Goal: Task Accomplishment & Management: Use online tool/utility

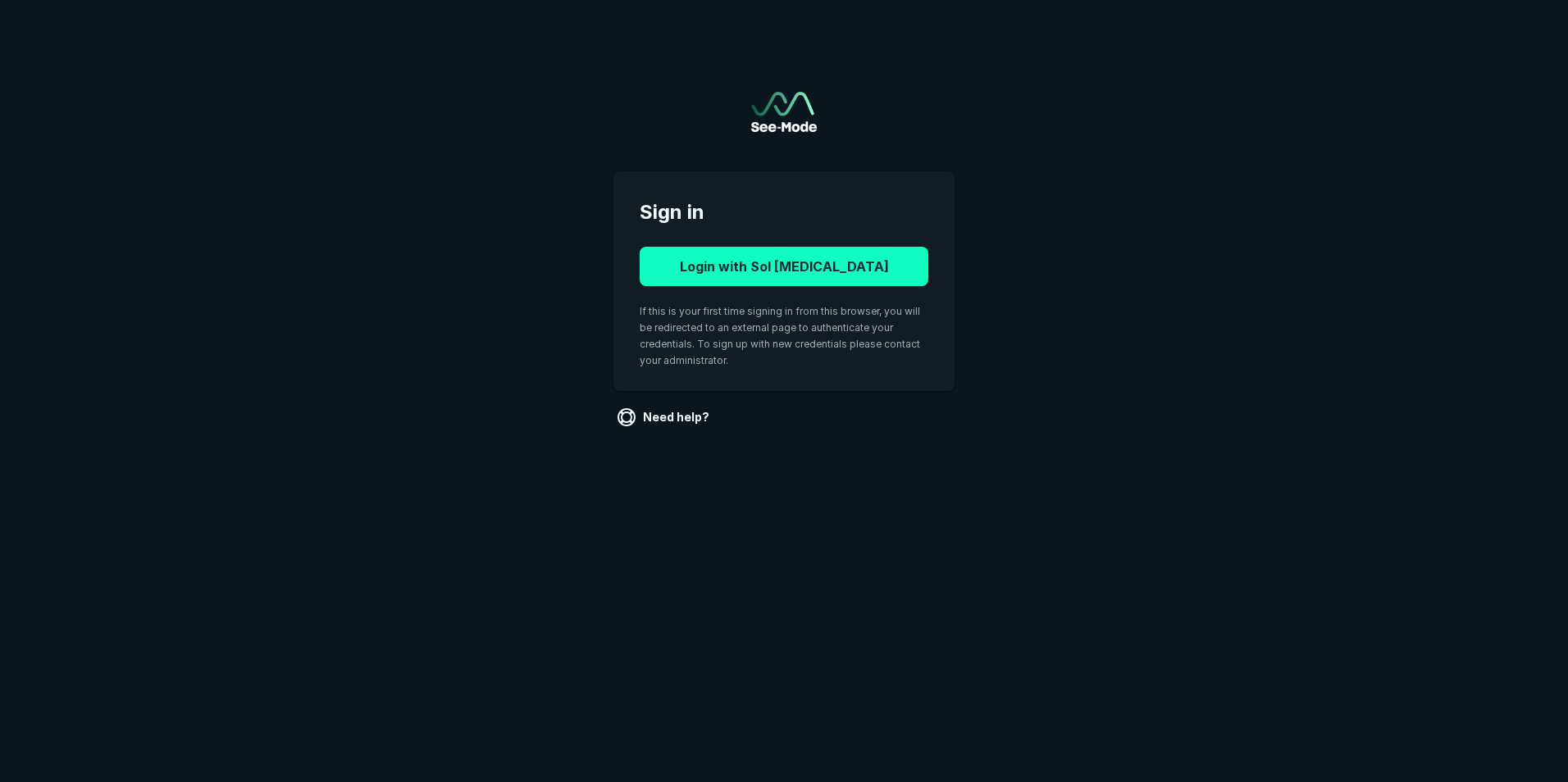
click at [770, 263] on button "Login with Sol Radiology" at bounding box center [783, 266] width 288 height 39
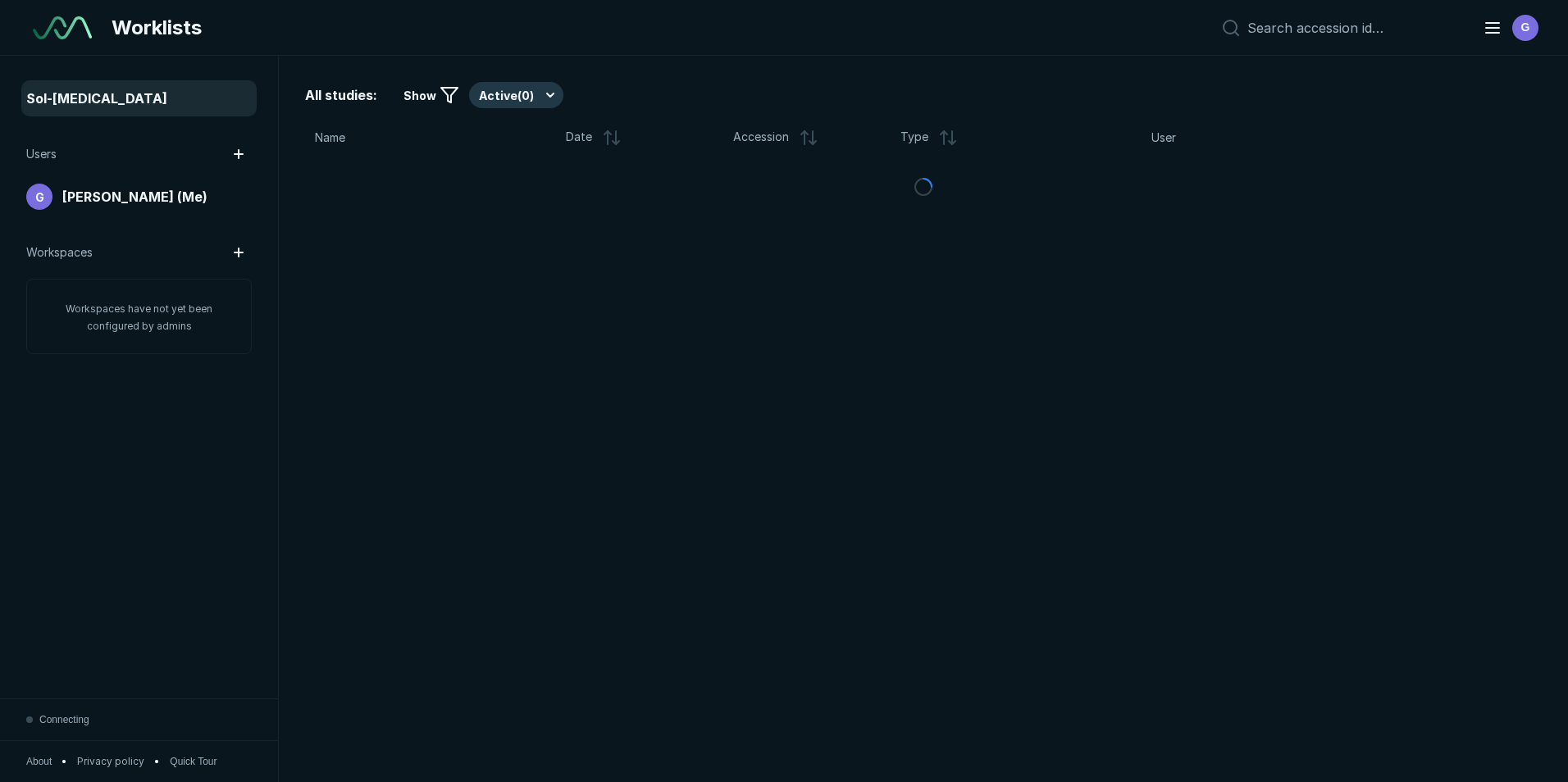
scroll to position [5077, 7645]
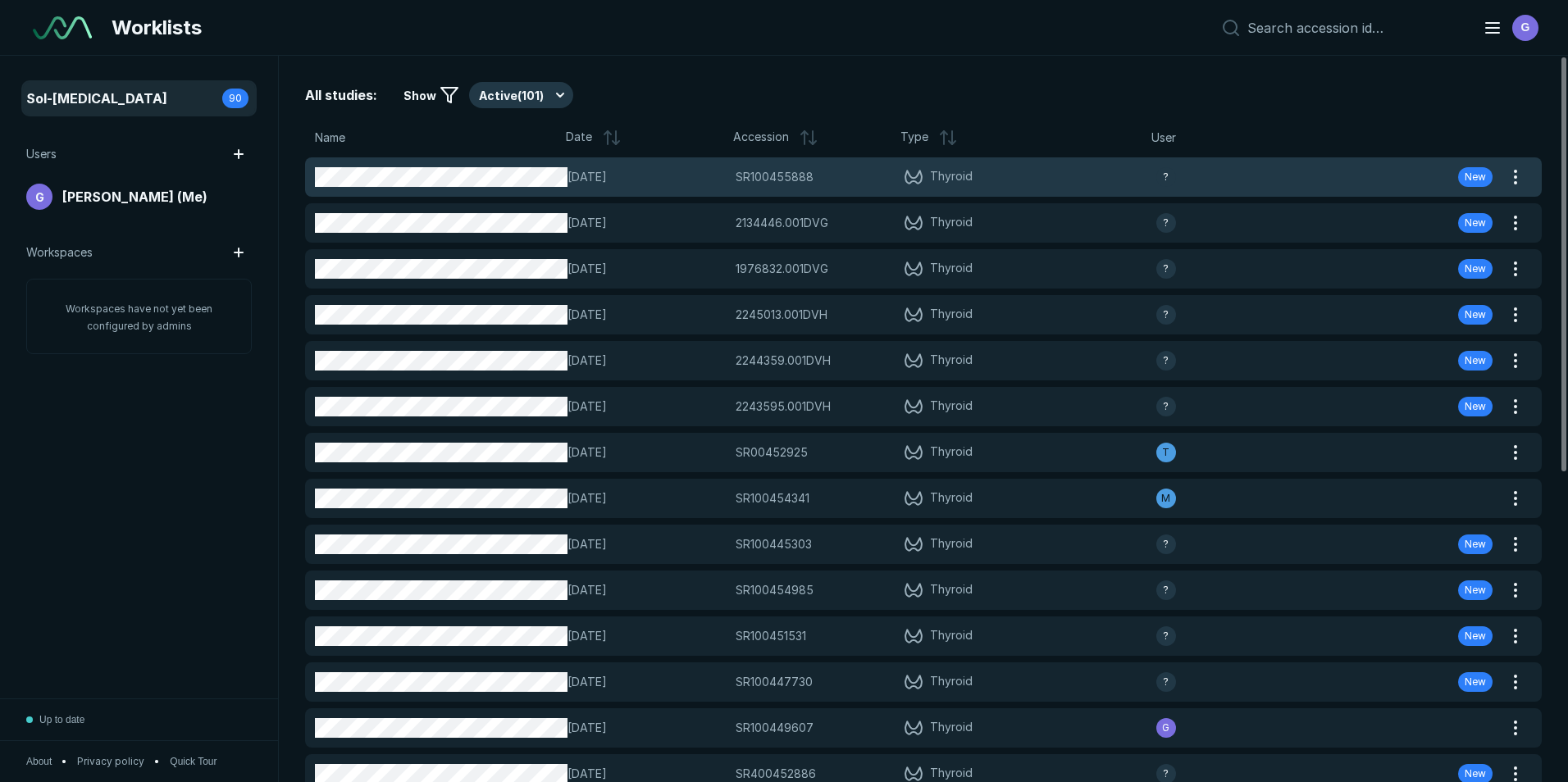
click at [861, 175] on div "SR100455888 SR100455888" at bounding box center [815, 177] width 158 height 18
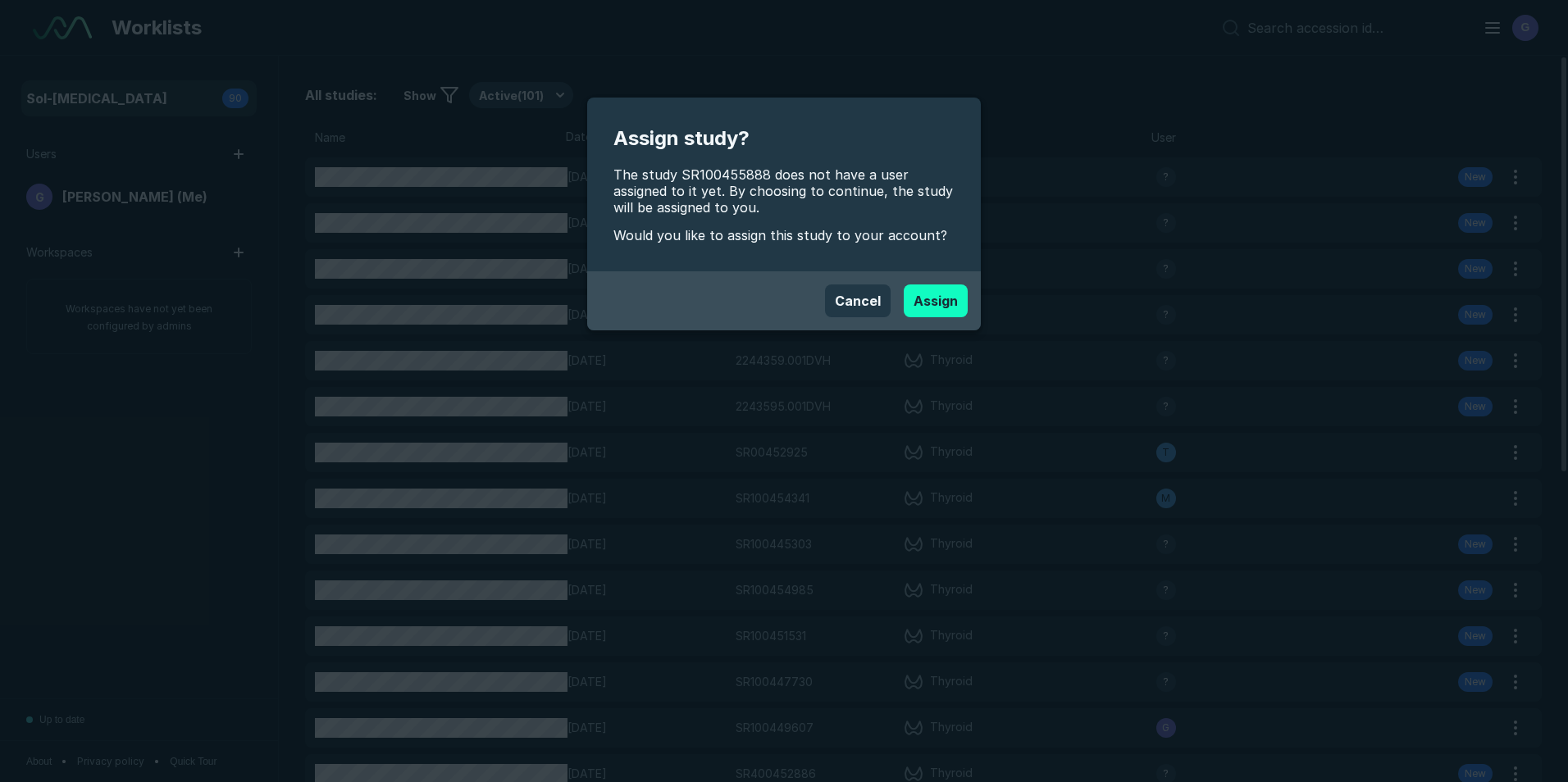
click at [944, 305] on button "Assign" at bounding box center [935, 300] width 64 height 32
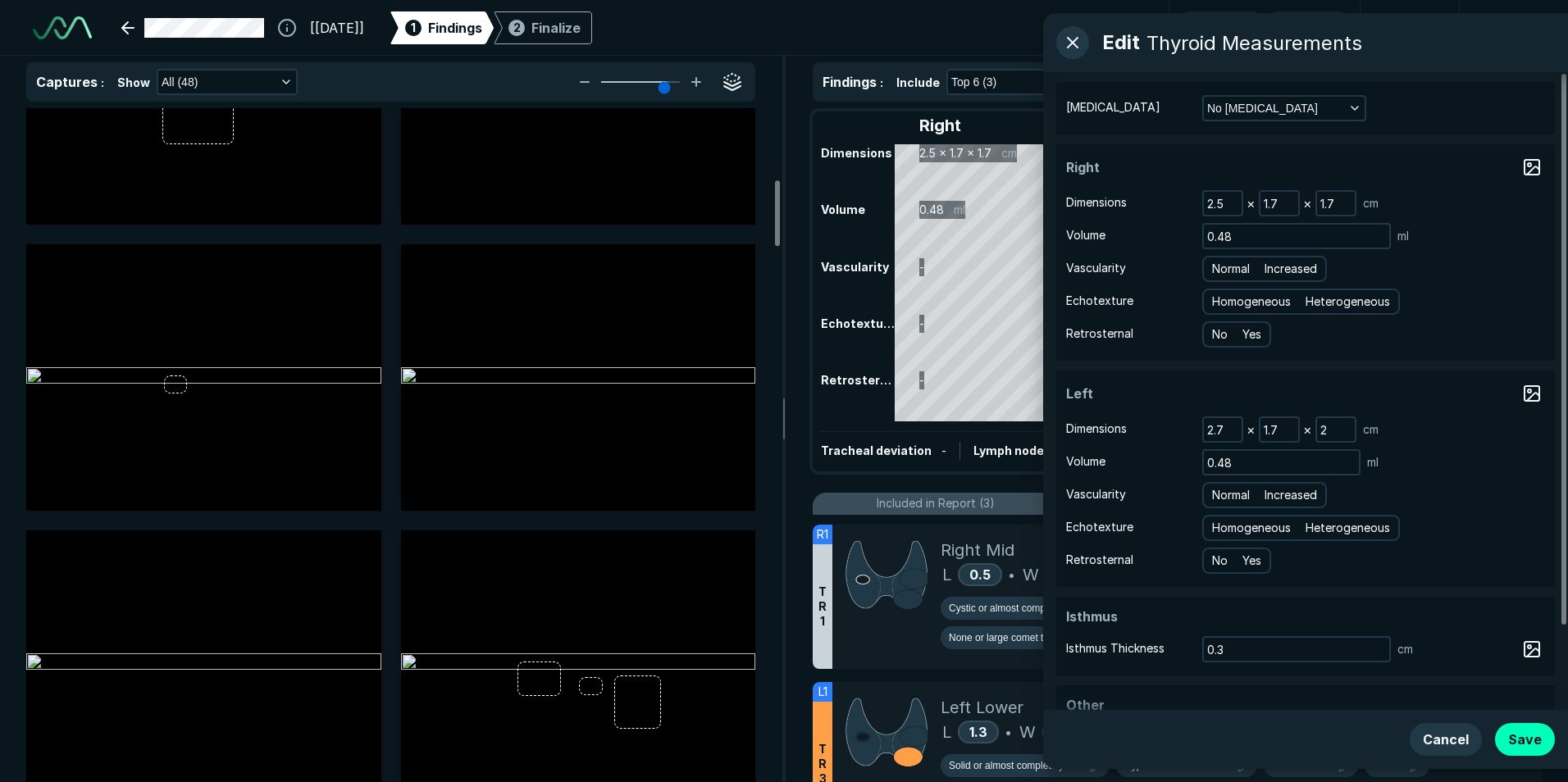
scroll to position [819, 0]
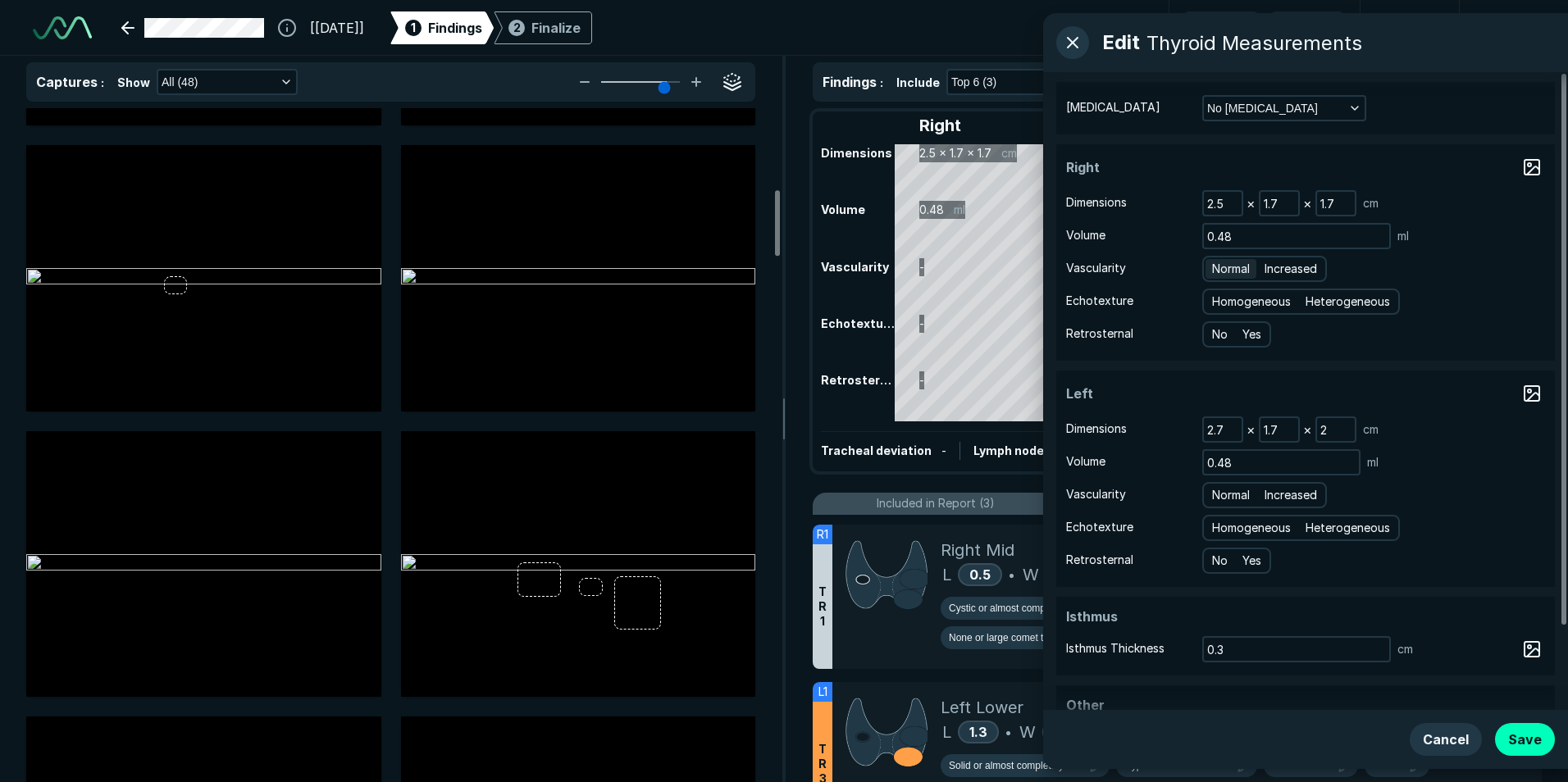
click at [1237, 272] on span "Normal" at bounding box center [1230, 269] width 37 height 18
click at [1220, 272] on input "Normal" at bounding box center [1215, 267] width 11 height 11
radio input "true"
click at [1251, 302] on span "Homogeneous" at bounding box center [1251, 302] width 79 height 18
click at [1220, 302] on input "Homogeneous" at bounding box center [1215, 299] width 11 height 11
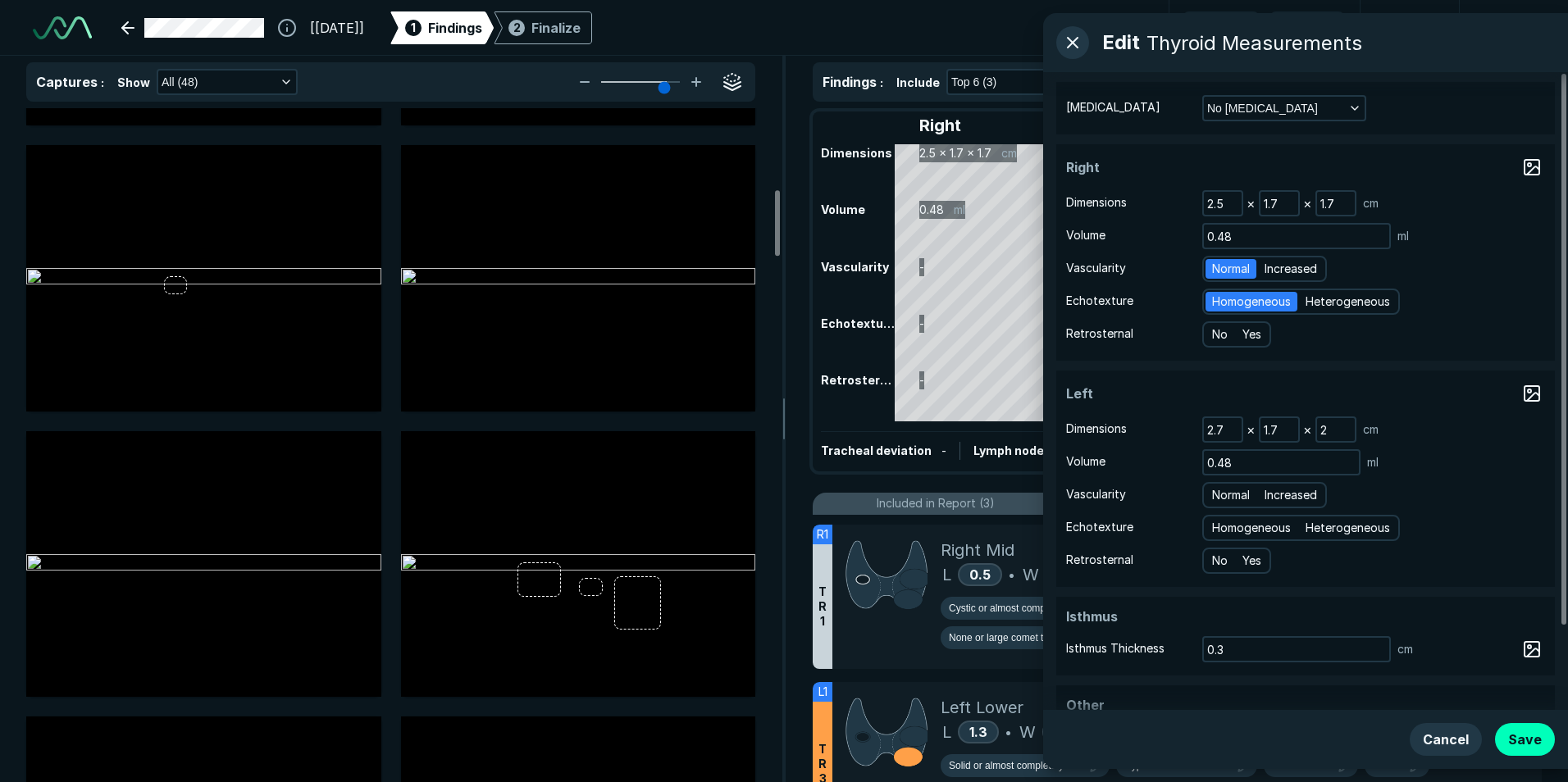
radio input "true"
click at [1227, 329] on span "No" at bounding box center [1220, 335] width 16 height 18
click at [1220, 329] on input "No" at bounding box center [1215, 332] width 11 height 11
radio input "true"
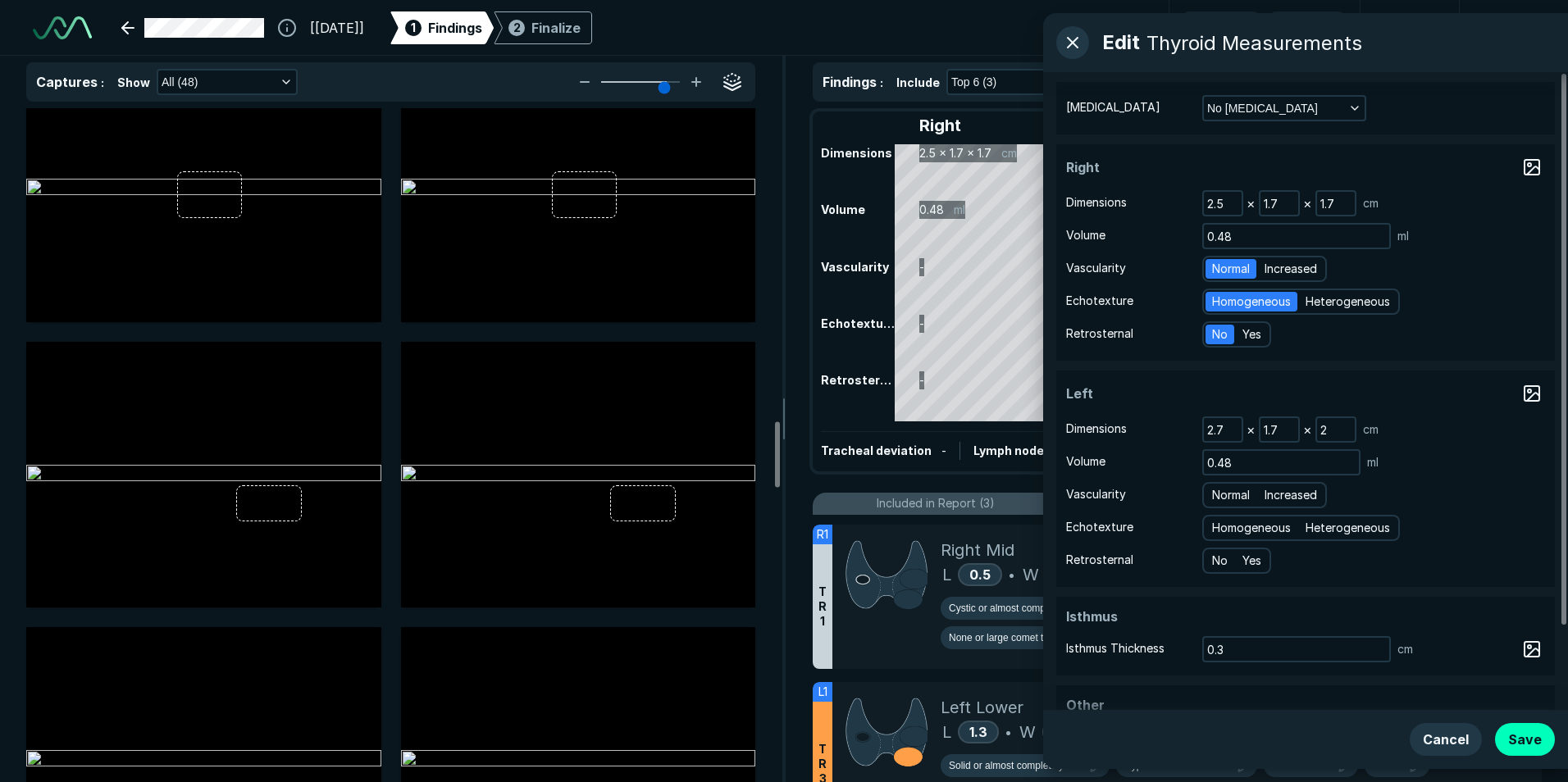
scroll to position [3197, 0]
click at [1232, 499] on span "Normal" at bounding box center [1230, 495] width 37 height 18
click at [1220, 499] on input "Normal" at bounding box center [1215, 493] width 11 height 11
radio input "true"
click at [1228, 524] on span "Homogeneous" at bounding box center [1251, 528] width 79 height 18
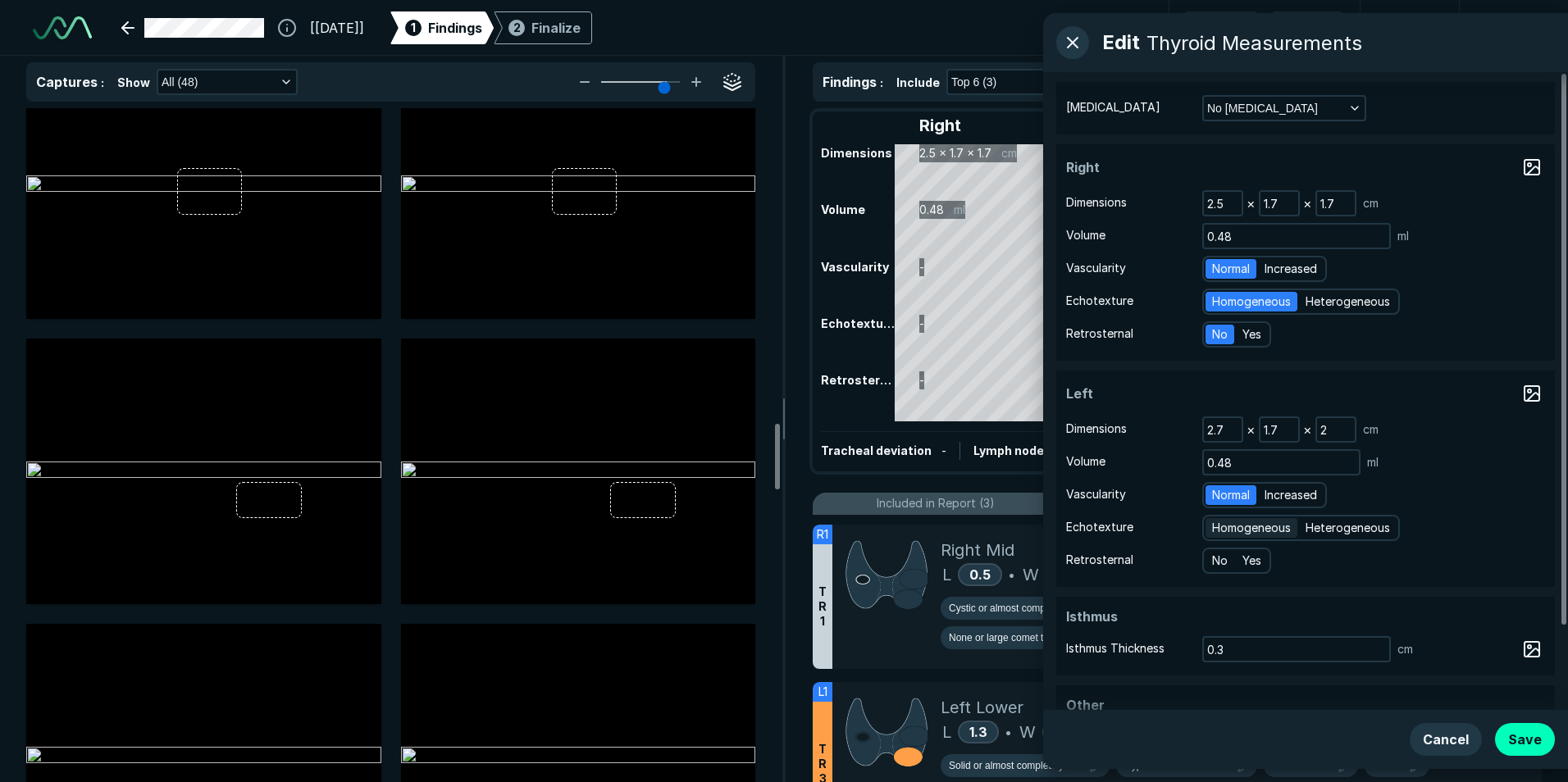
click at [1220, 524] on input "Homogeneous" at bounding box center [1215, 525] width 11 height 11
radio input "true"
click at [1219, 553] on span "No" at bounding box center [1220, 561] width 16 height 18
click at [1219, 553] on input "No" at bounding box center [1215, 558] width 11 height 11
radio input "true"
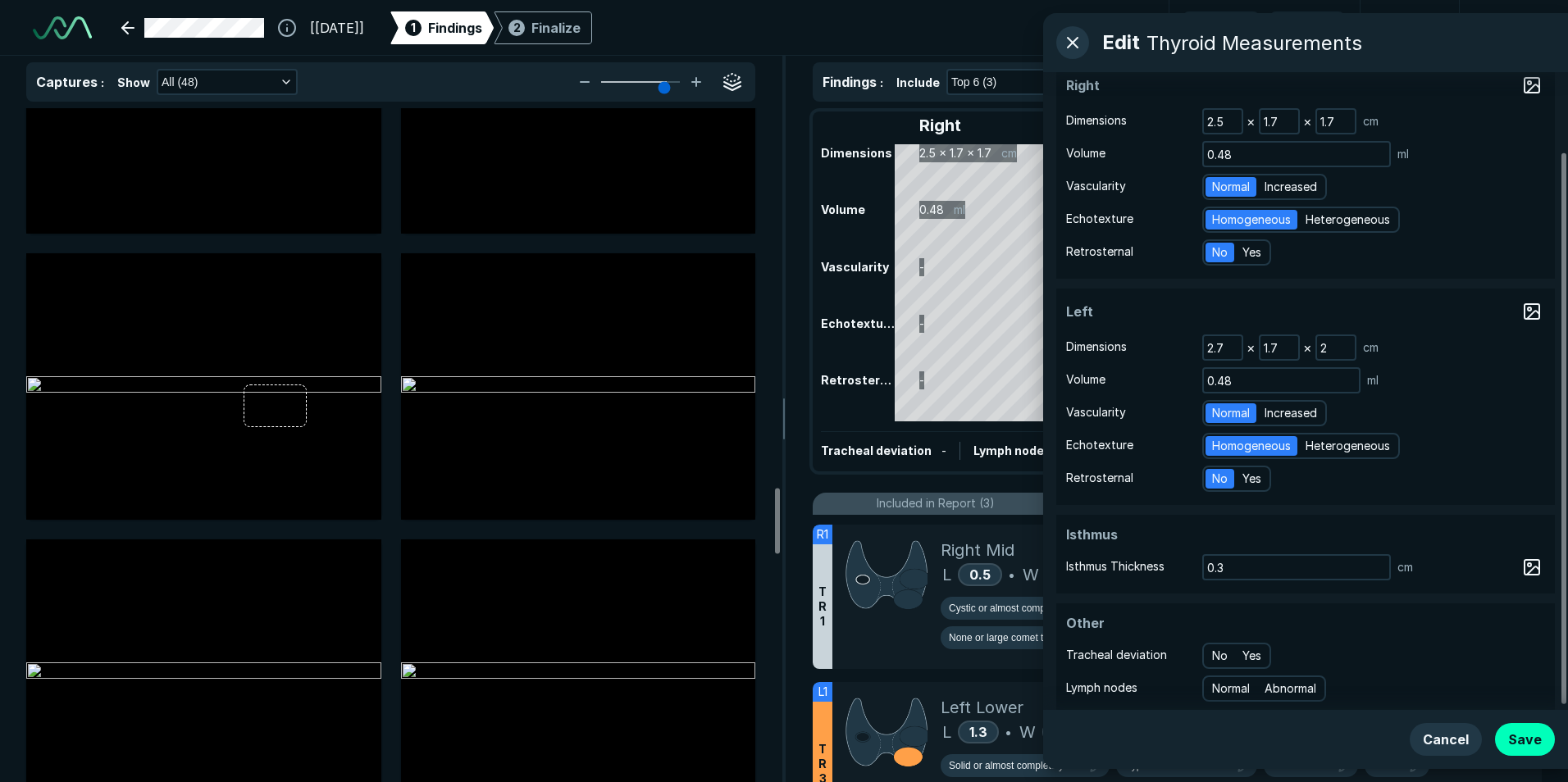
scroll to position [96, 0]
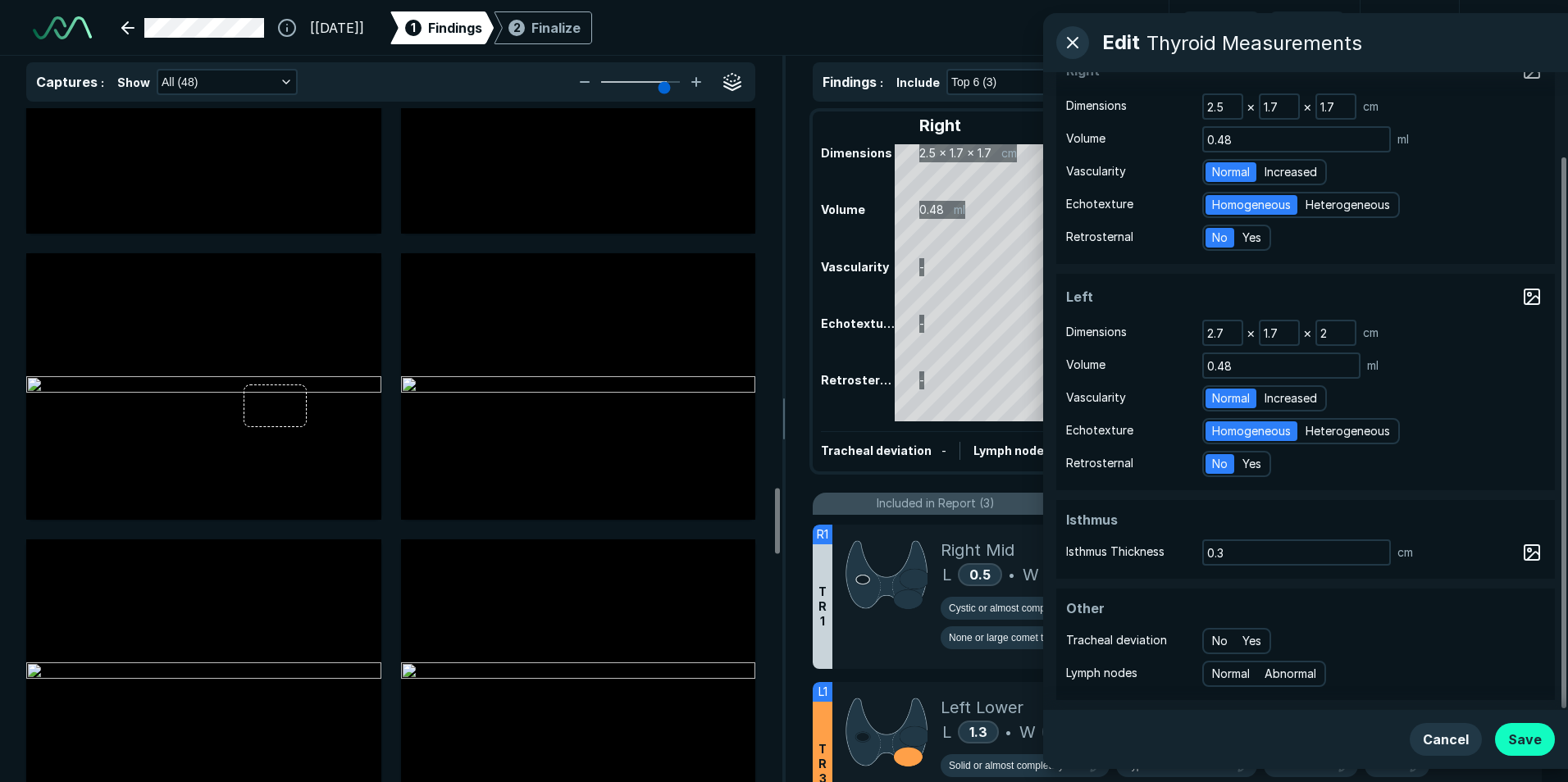
click at [1523, 730] on button "Save" at bounding box center [1525, 739] width 60 height 32
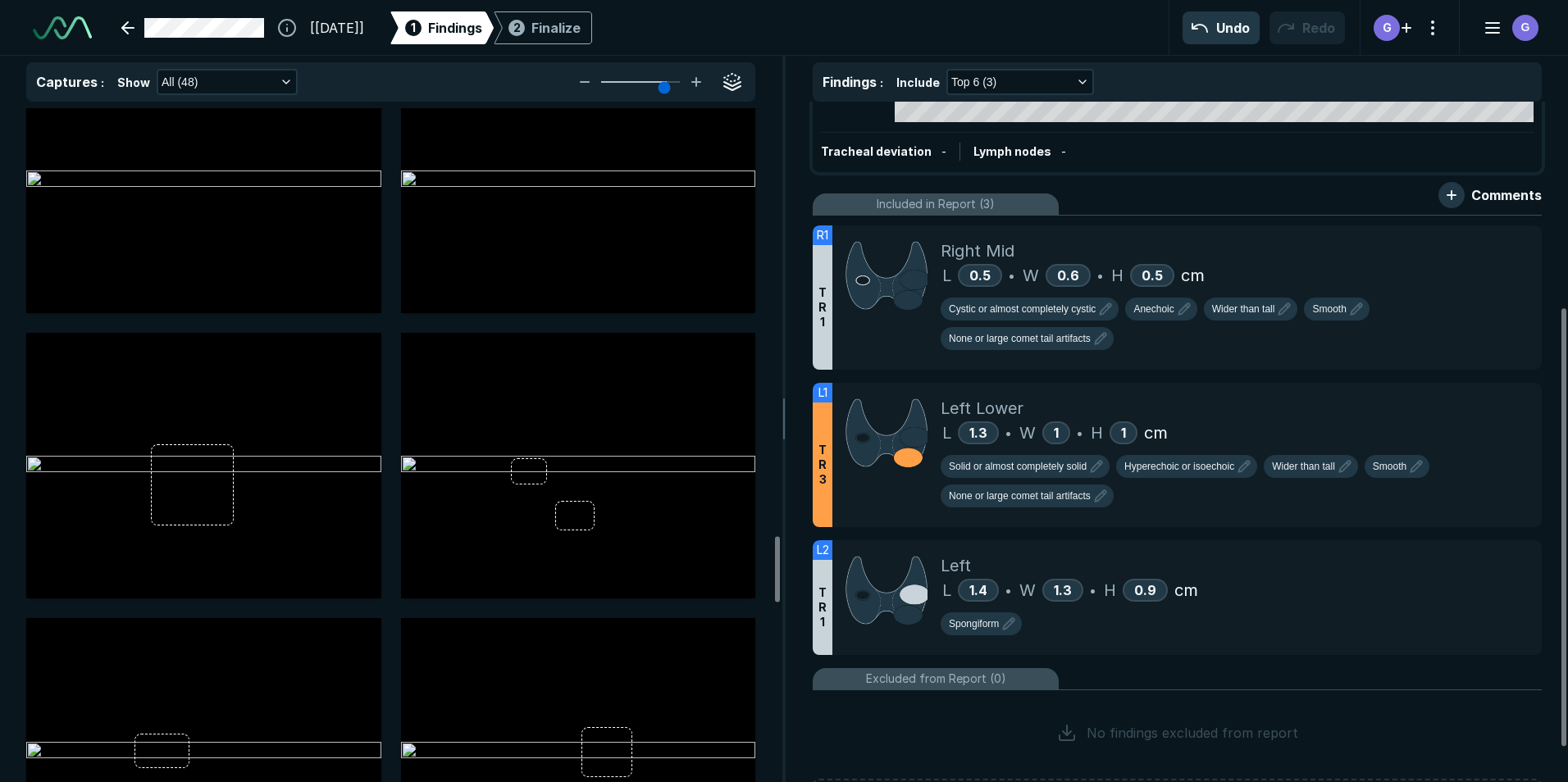
scroll to position [328, 0]
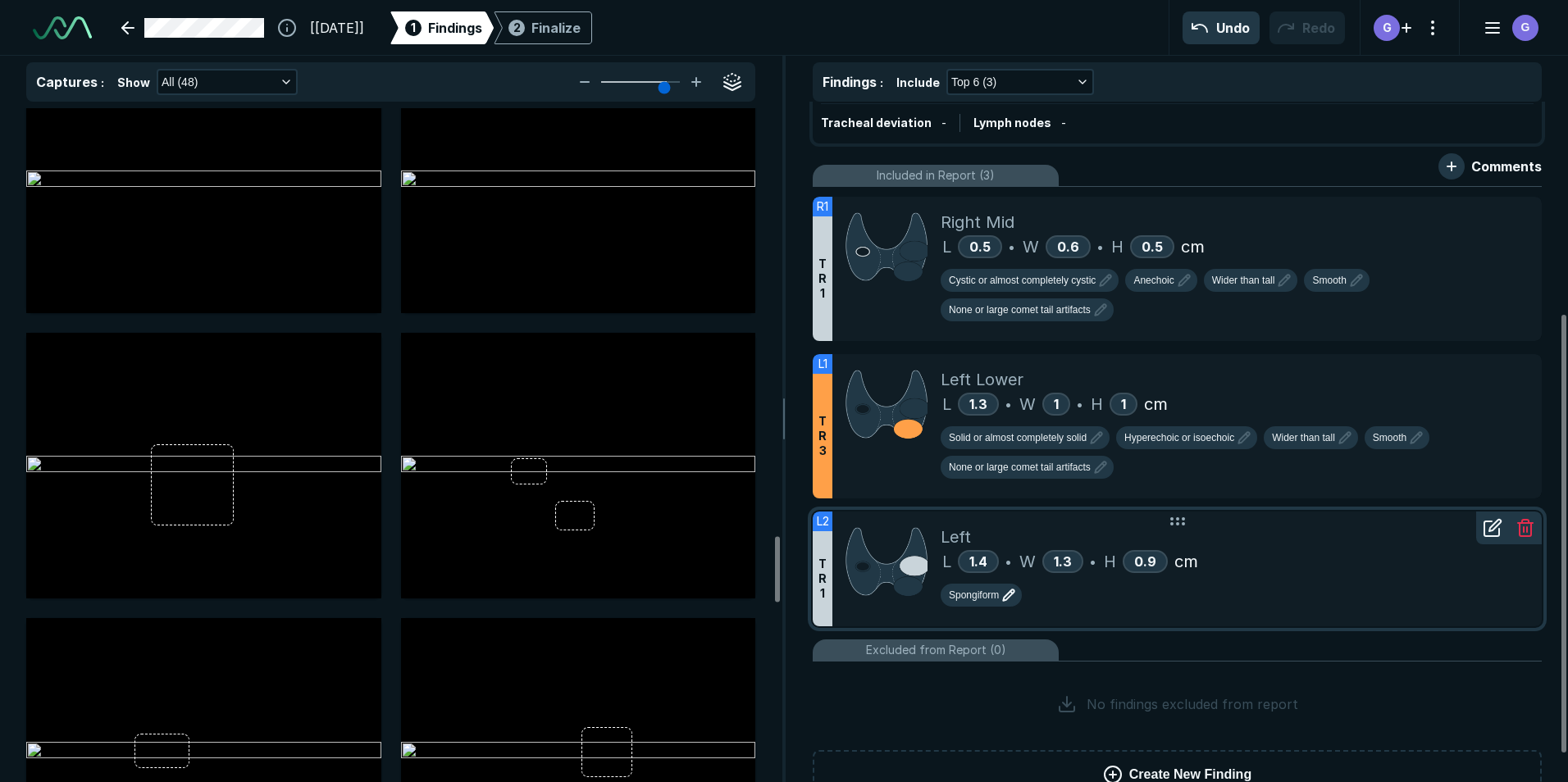
click at [1004, 595] on icon "button" at bounding box center [1008, 595] width 20 height 20
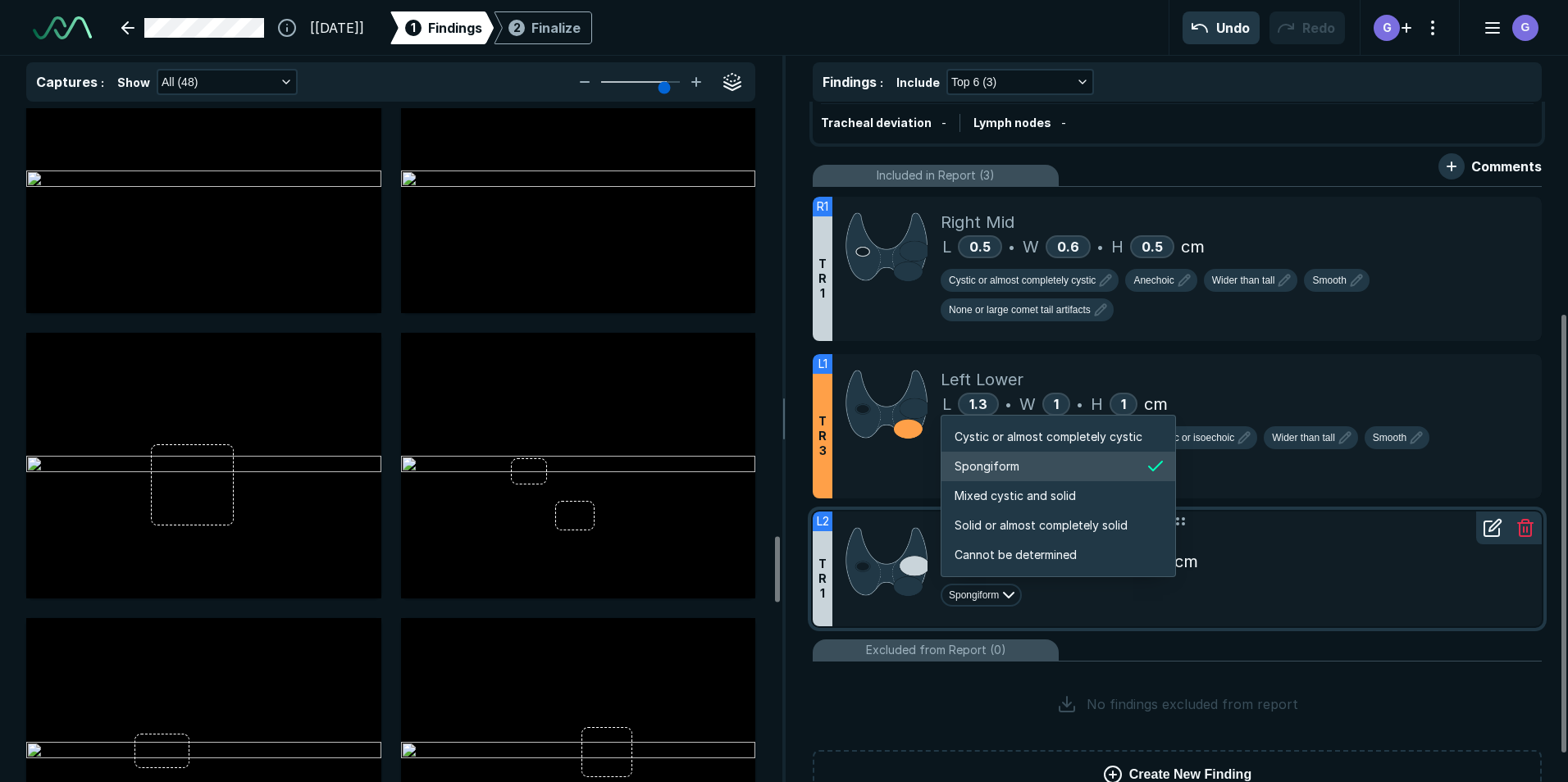
scroll to position [2735, 3149]
click at [1004, 595] on icon "button" at bounding box center [1008, 595] width 20 height 20
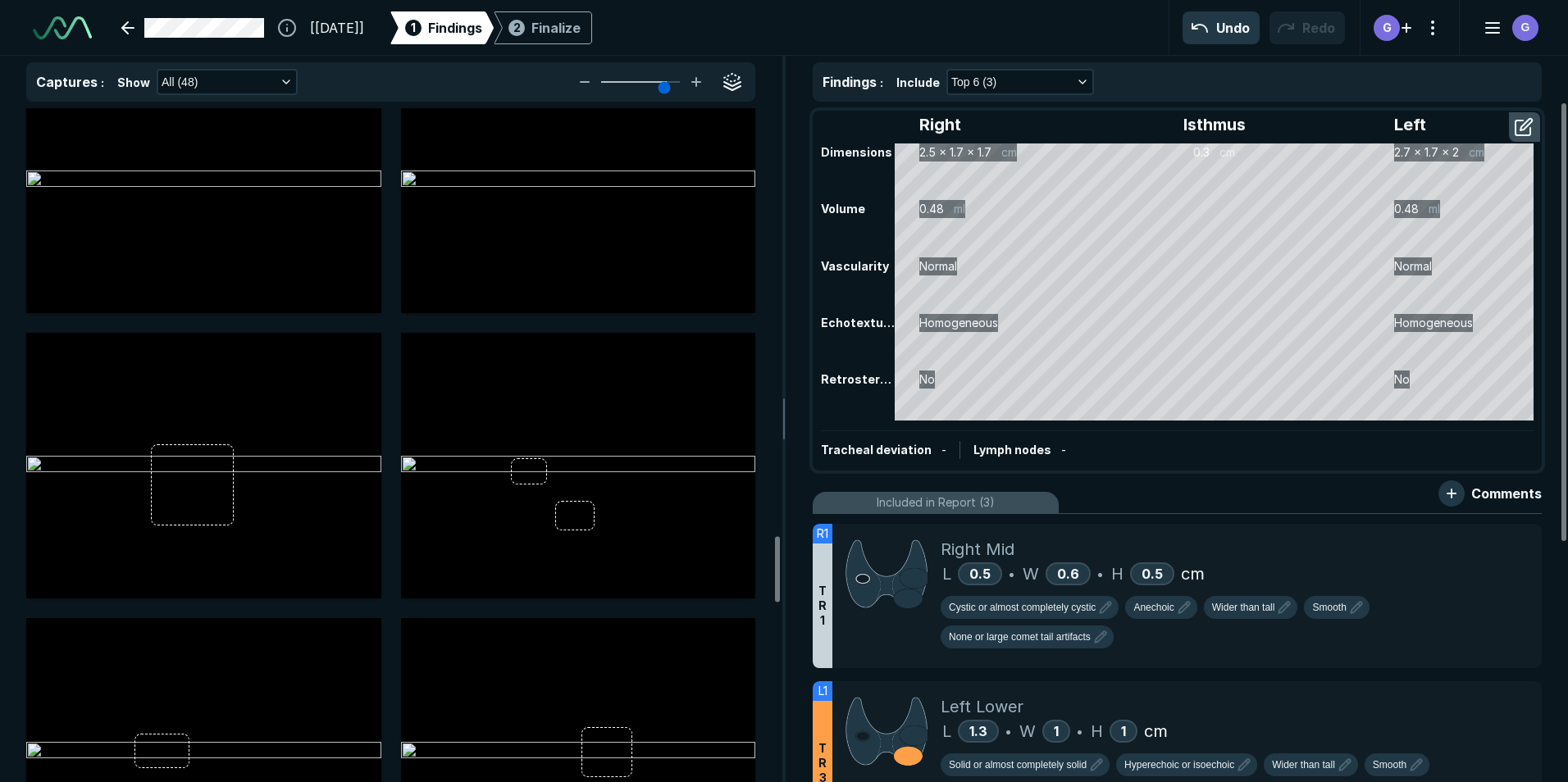
scroll to position [0, 0]
click at [580, 33] on div "Finalize" at bounding box center [555, 28] width 49 height 20
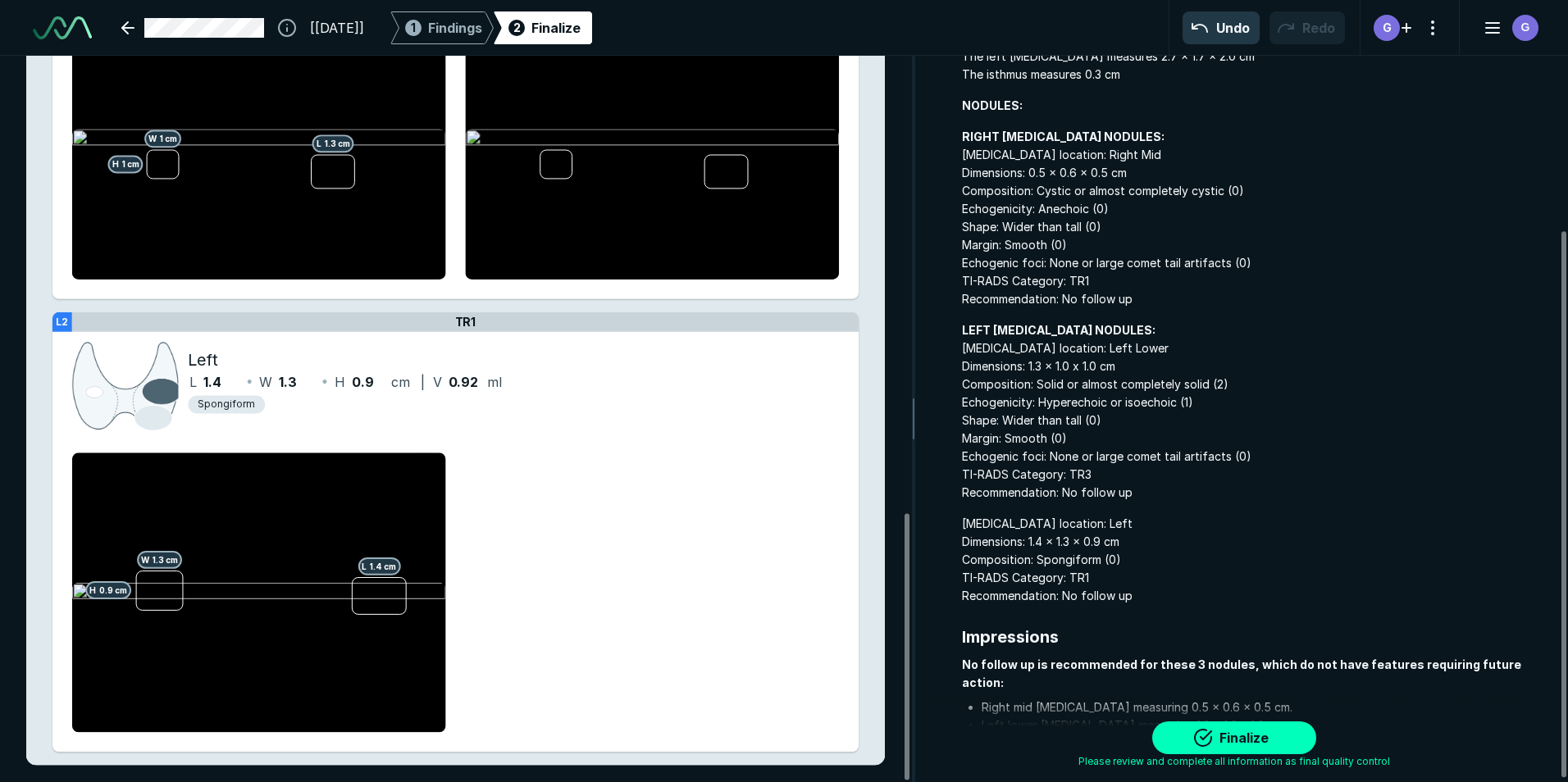
scroll to position [236, 0]
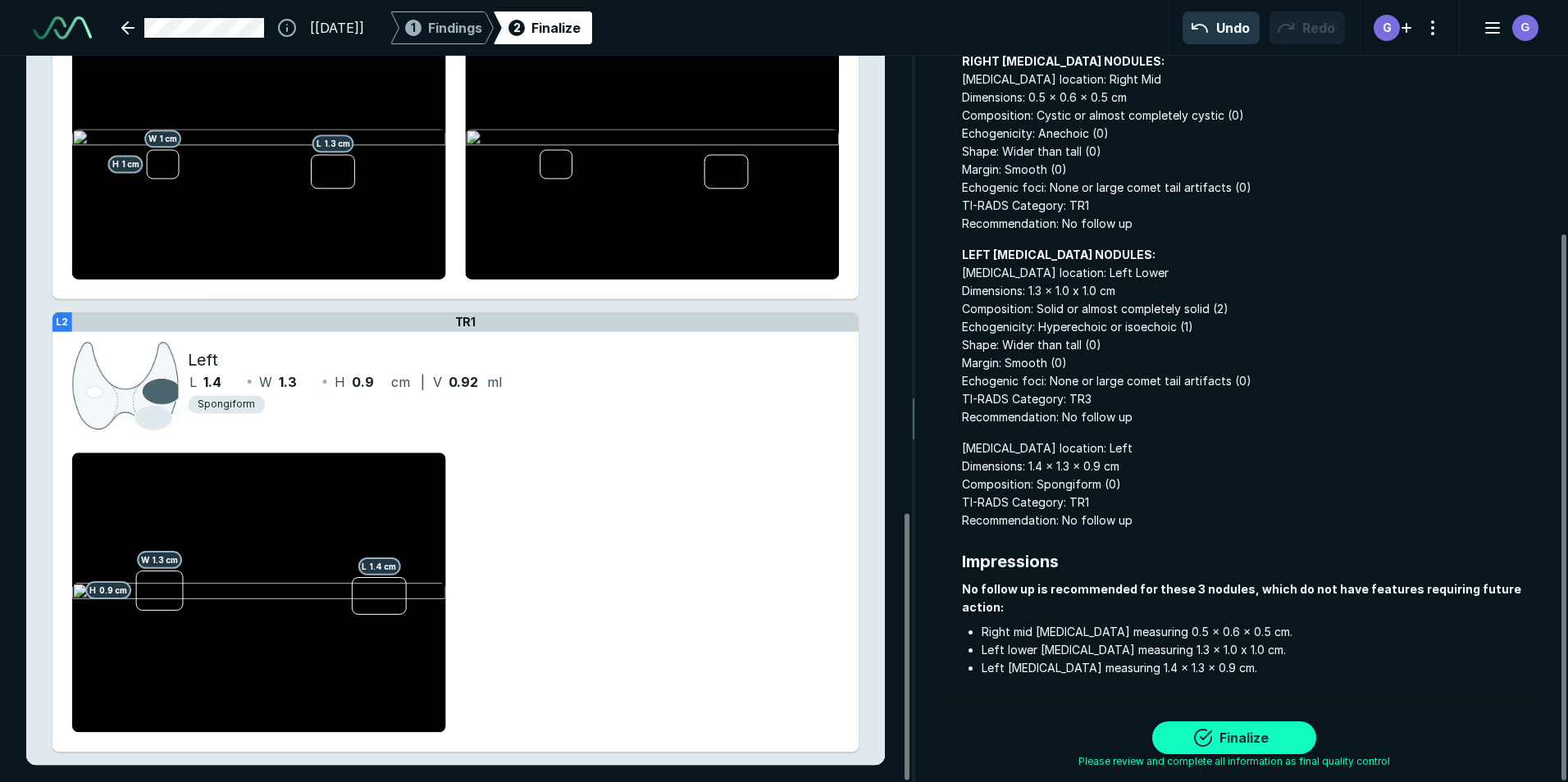
click at [1230, 738] on button "Finalize" at bounding box center [1234, 737] width 164 height 32
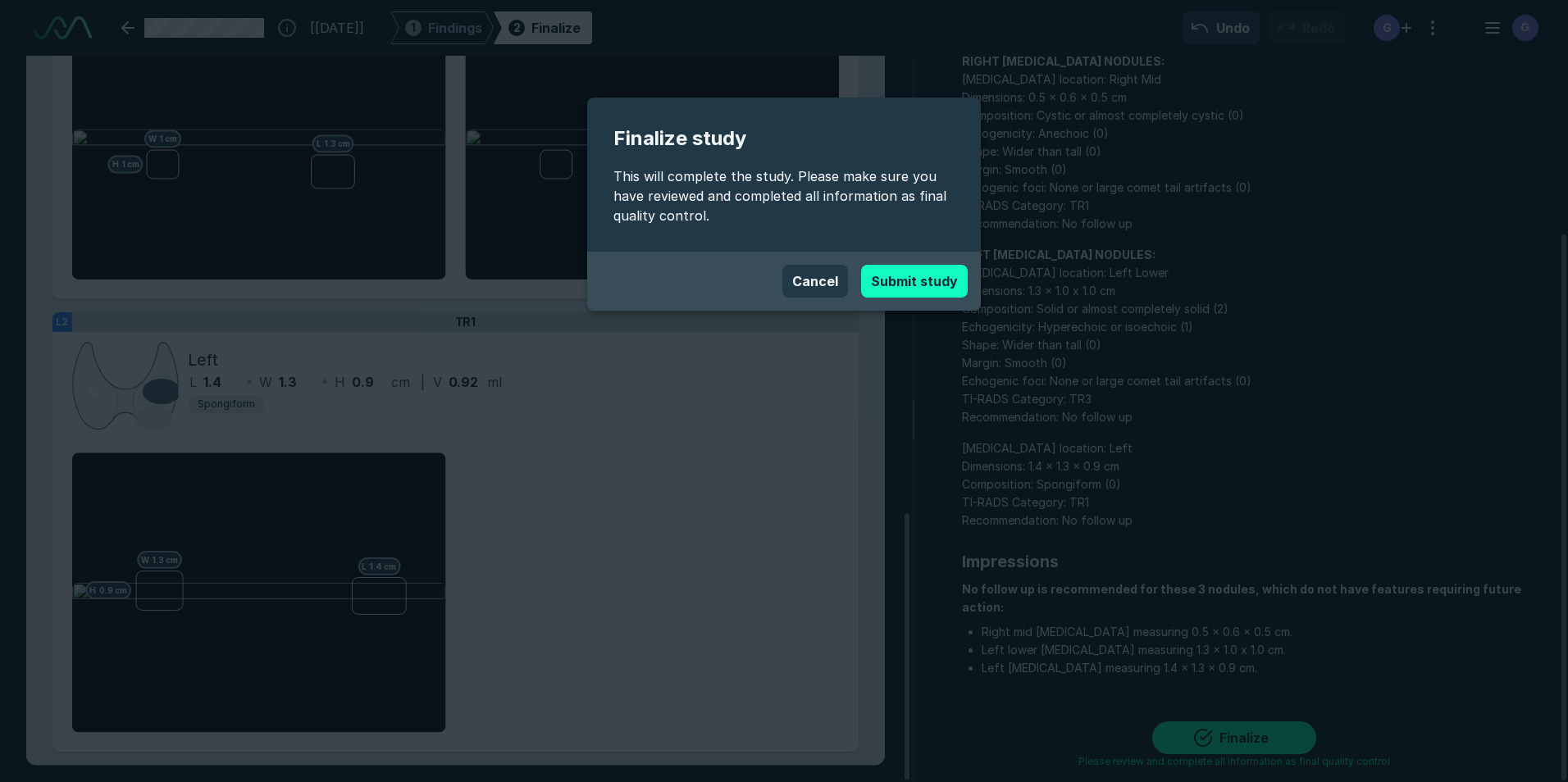
click at [908, 274] on button "Submit study" at bounding box center [915, 281] width 106 height 32
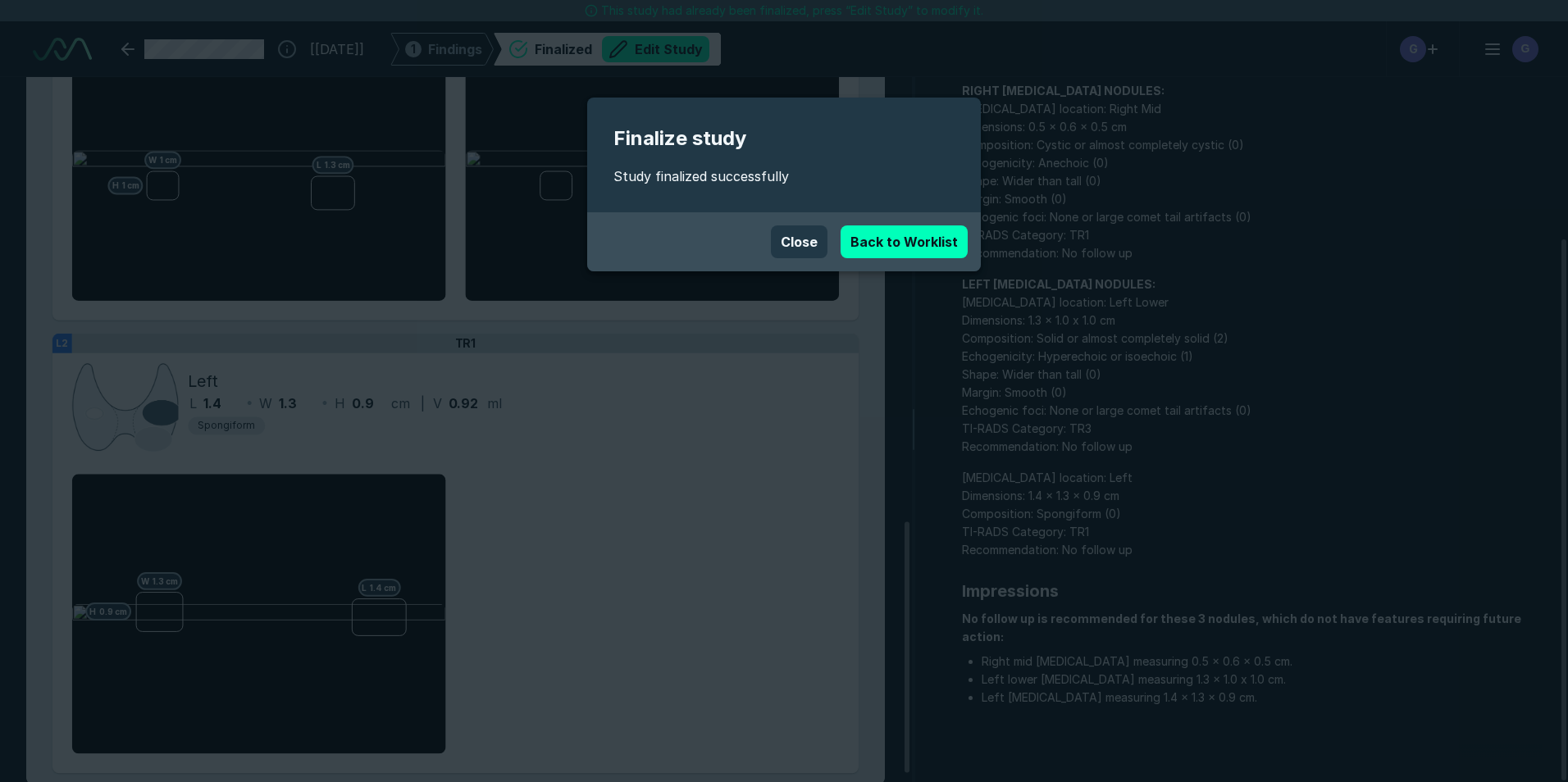
scroll to position [5243, 9163]
click at [878, 238] on link "Back to Worklist" at bounding box center [904, 241] width 127 height 32
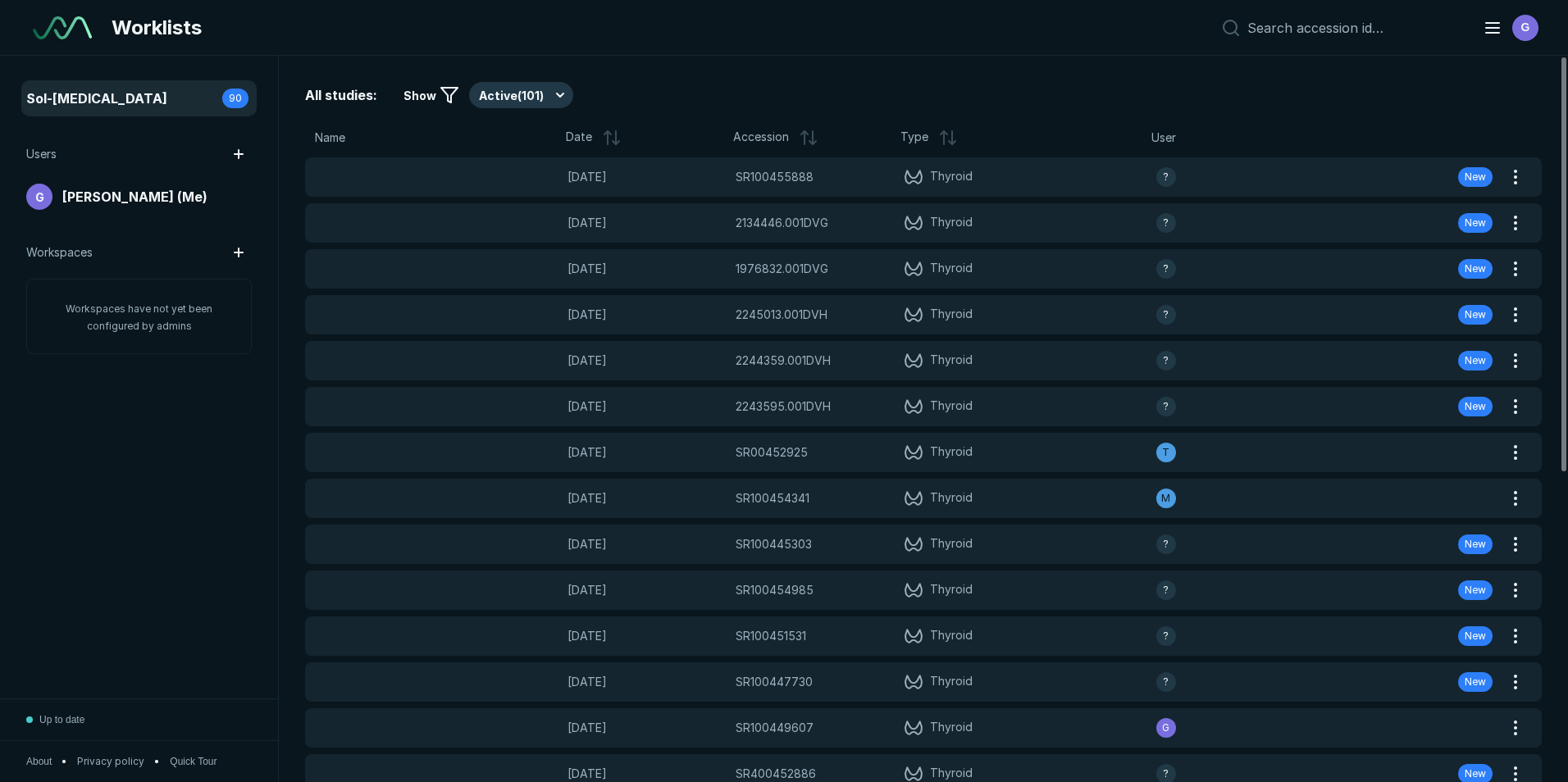
scroll to position [5077, 7645]
